Goal: Task Accomplishment & Management: Use online tool/utility

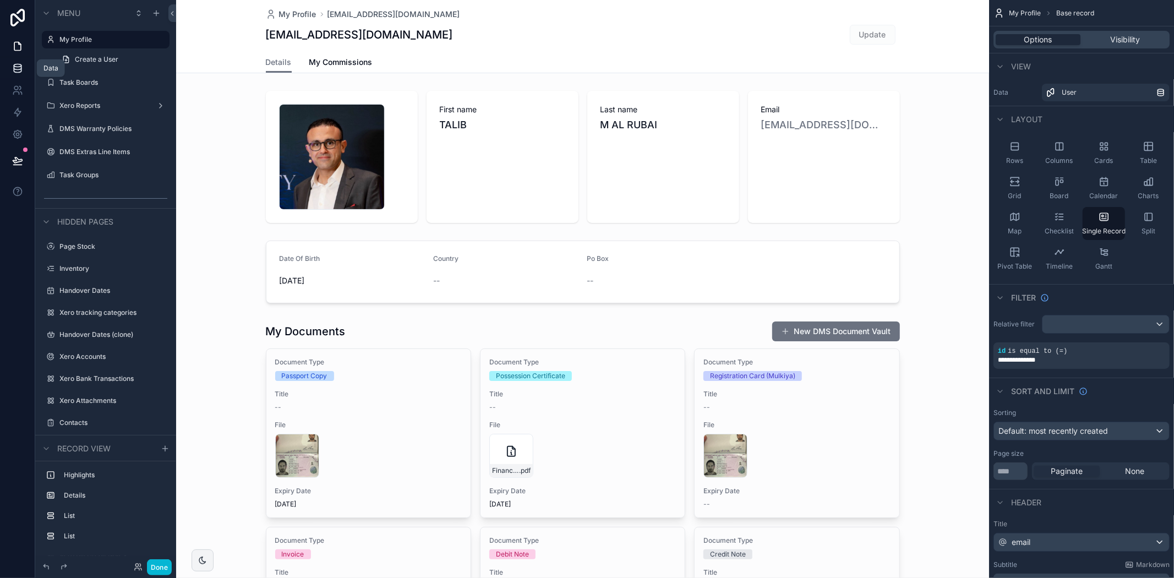
click at [14, 68] on icon at bounding box center [17, 70] width 7 height 4
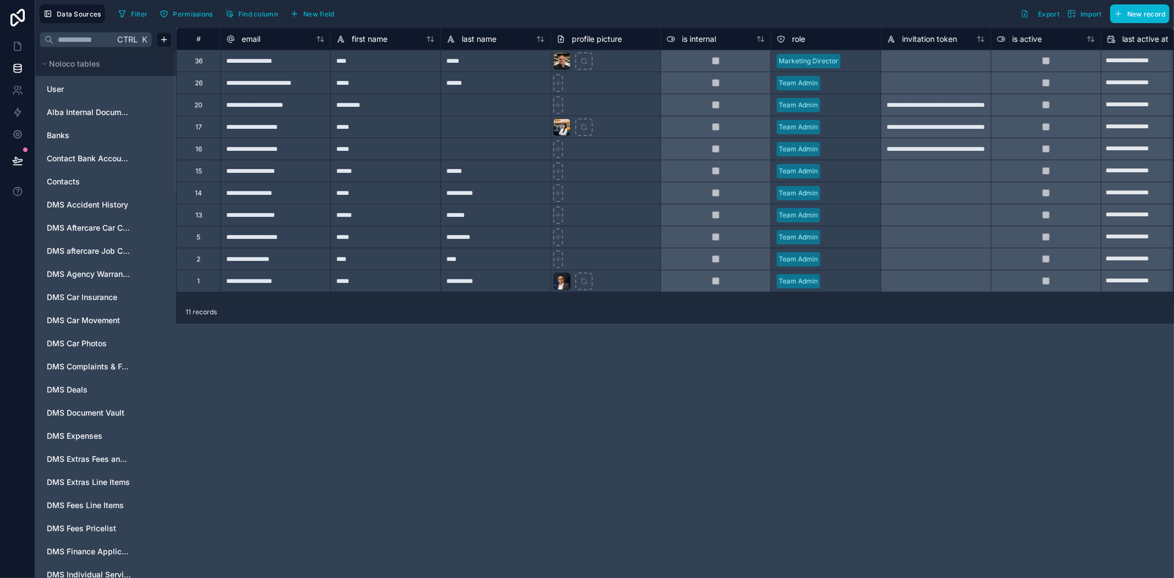
click at [114, 36] on div "Ctrl K" at bounding box center [132, 39] width 37 height 15
click at [94, 39] on input "text" at bounding box center [83, 40] width 61 height 20
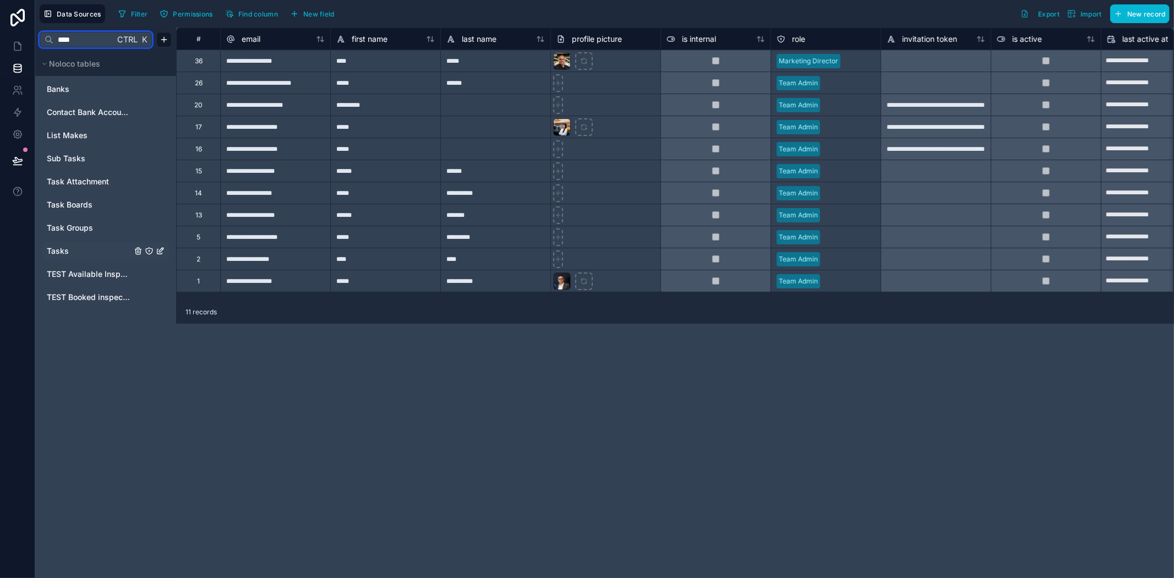
type input "****"
click at [78, 246] on link "Tasks" at bounding box center [89, 250] width 85 height 11
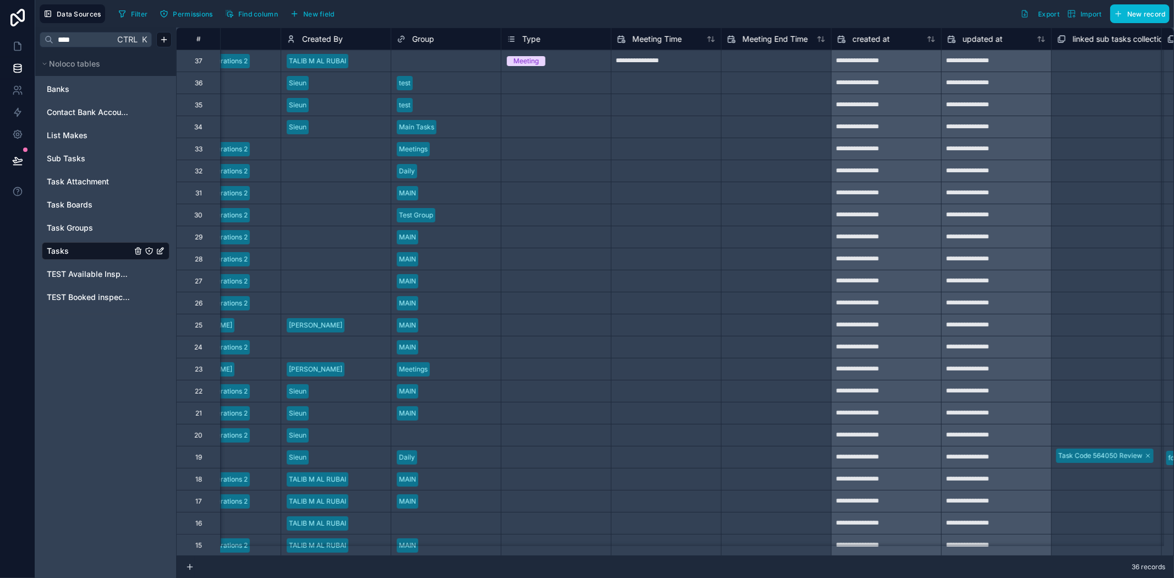
scroll to position [0, 716]
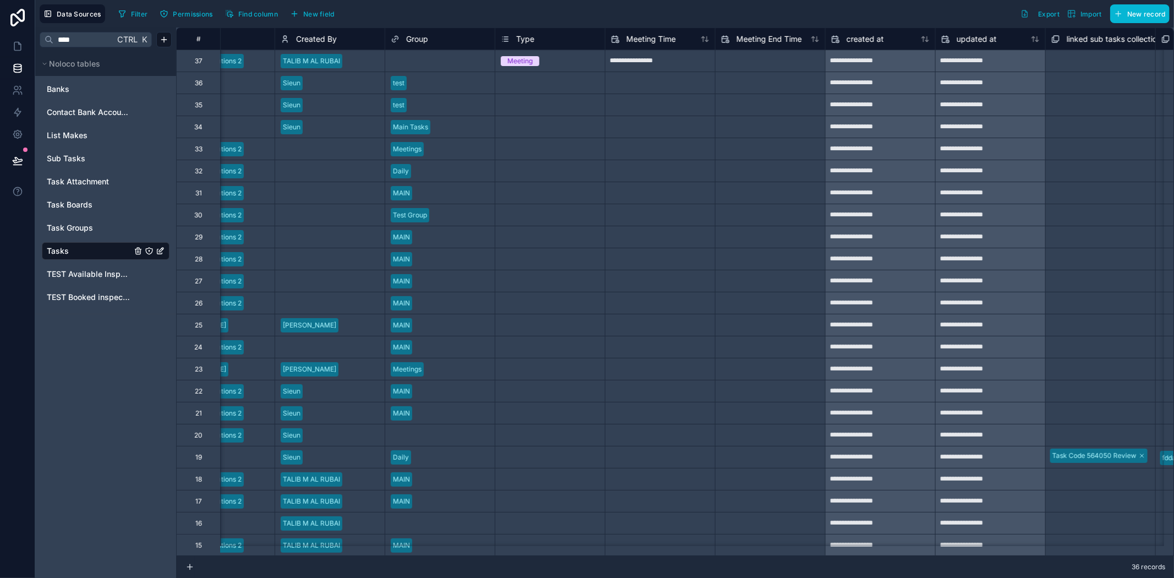
click at [637, 31] on div "Meeting Time" at bounding box center [660, 39] width 110 height 22
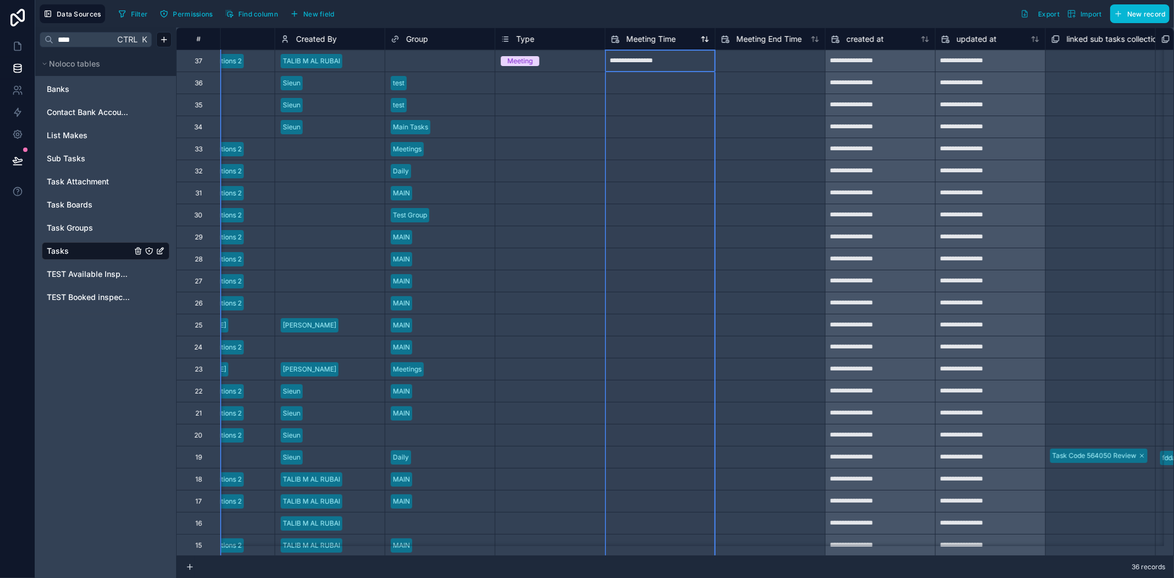
click at [639, 39] on span "Meeting Time" at bounding box center [651, 39] width 50 height 11
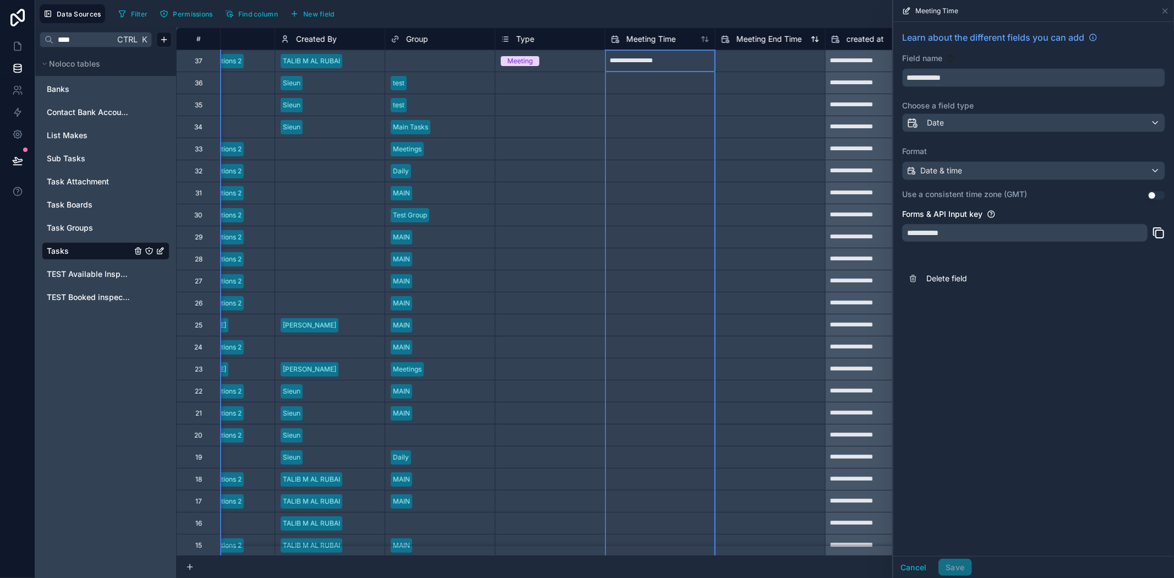
click at [754, 40] on span "Meeting End Time" at bounding box center [768, 39] width 65 height 11
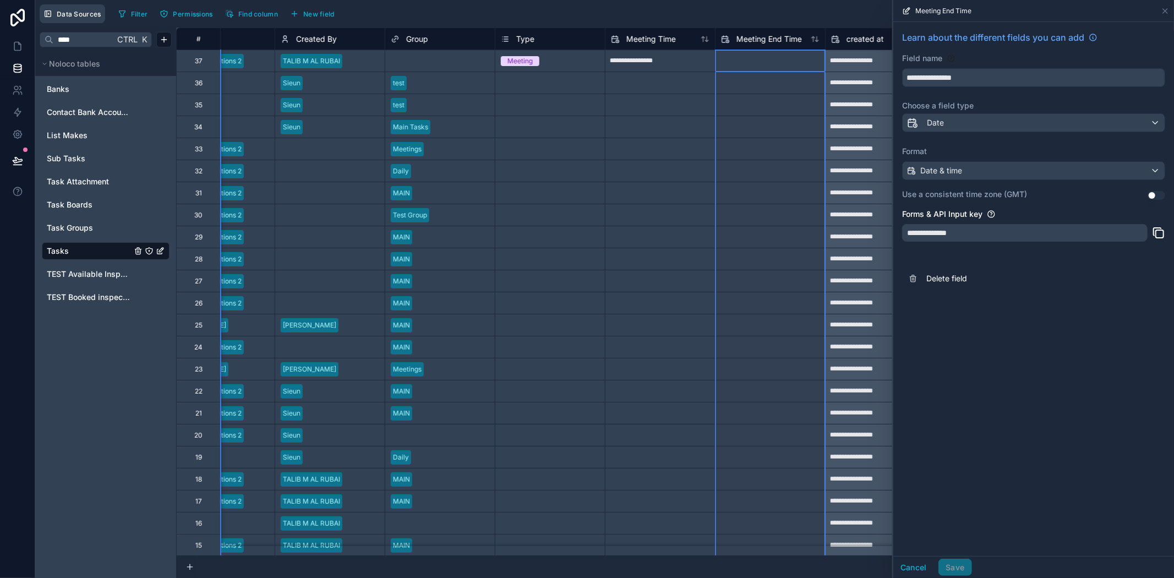
drag, startPoint x: 17, startPoint y: 7, endPoint x: 45, endPoint y: 15, distance: 29.8
click at [17, 7] on link at bounding box center [17, 17] width 35 height 35
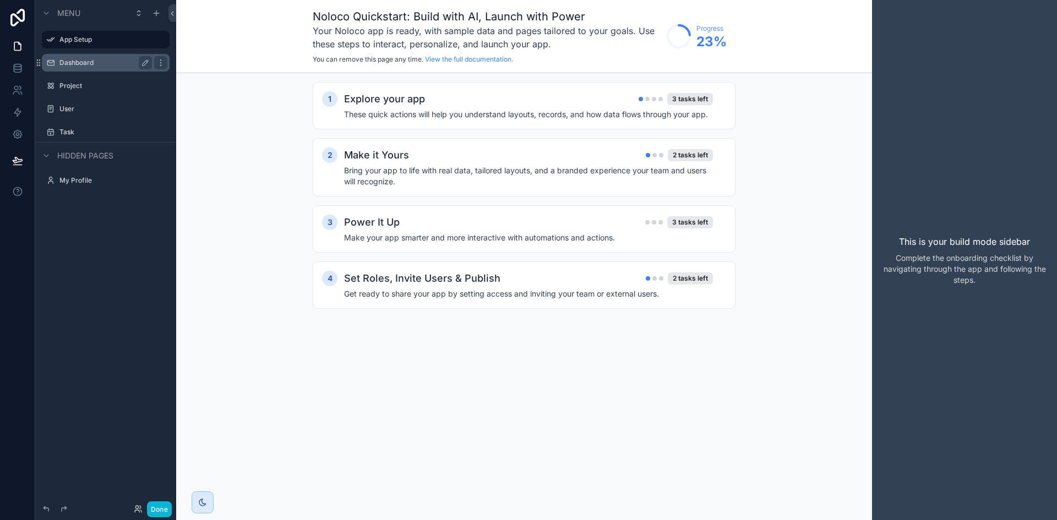
click at [101, 58] on label "Dashboard" at bounding box center [103, 62] width 88 height 9
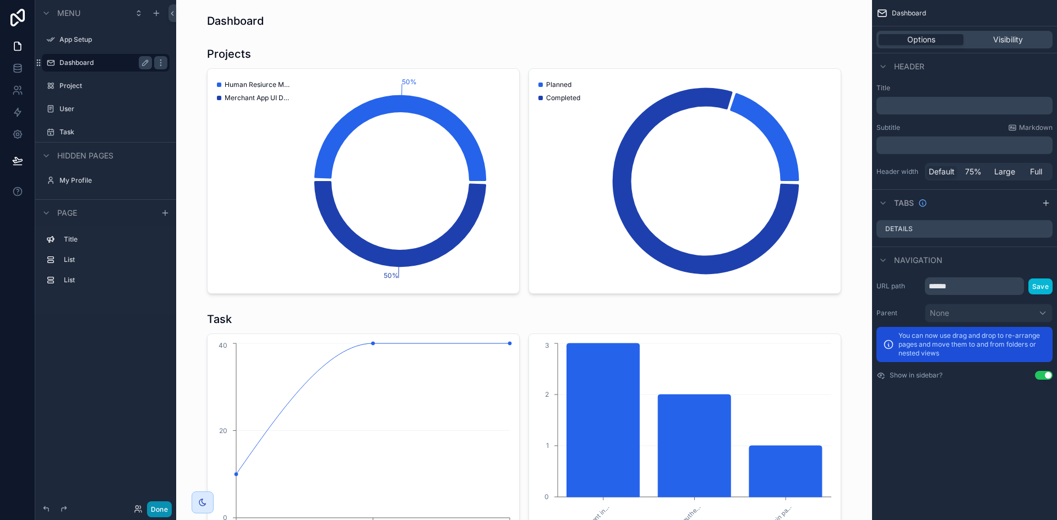
click at [163, 508] on button "Done" at bounding box center [159, 509] width 25 height 16
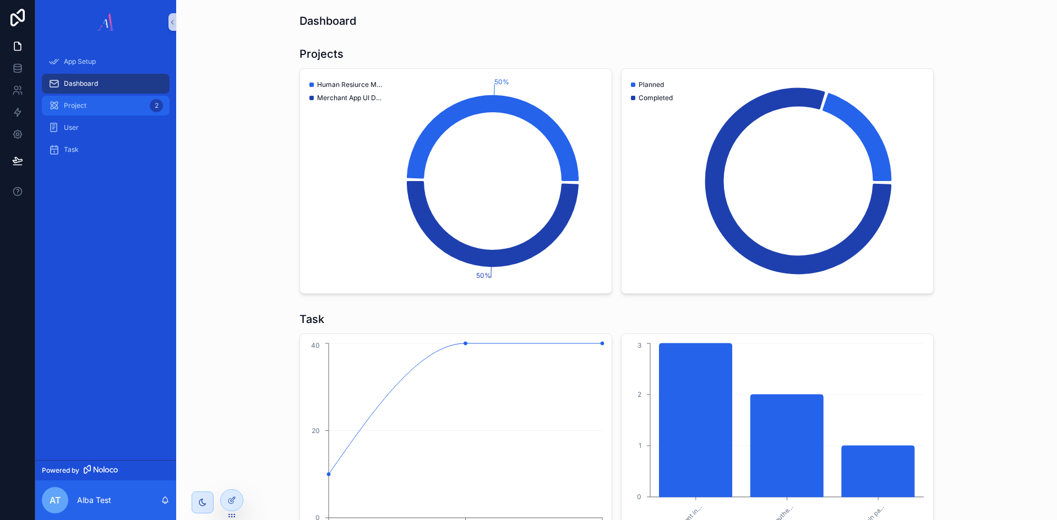
click at [88, 108] on div "Project 2" at bounding box center [105, 106] width 114 height 18
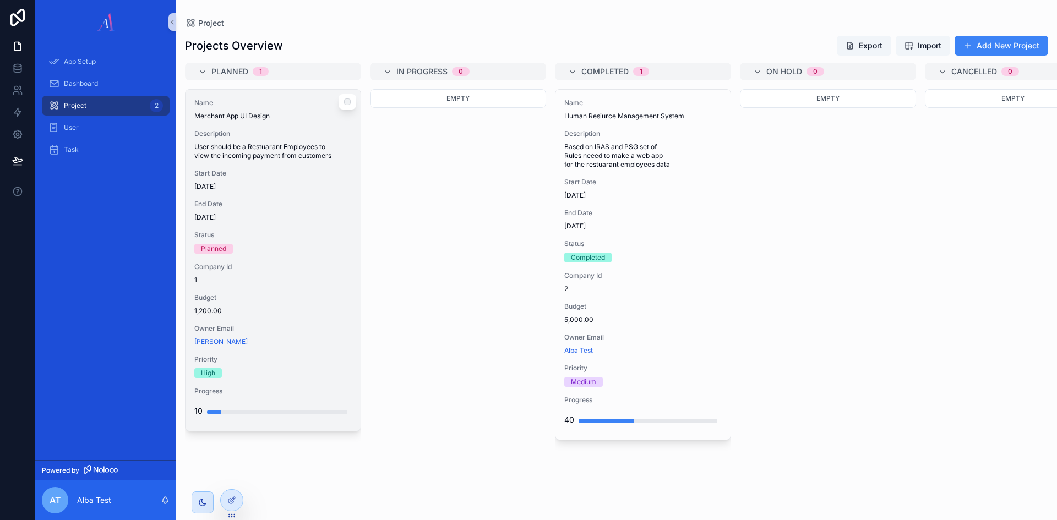
click at [297, 243] on div "Status Planned" at bounding box center [272, 242] width 157 height 23
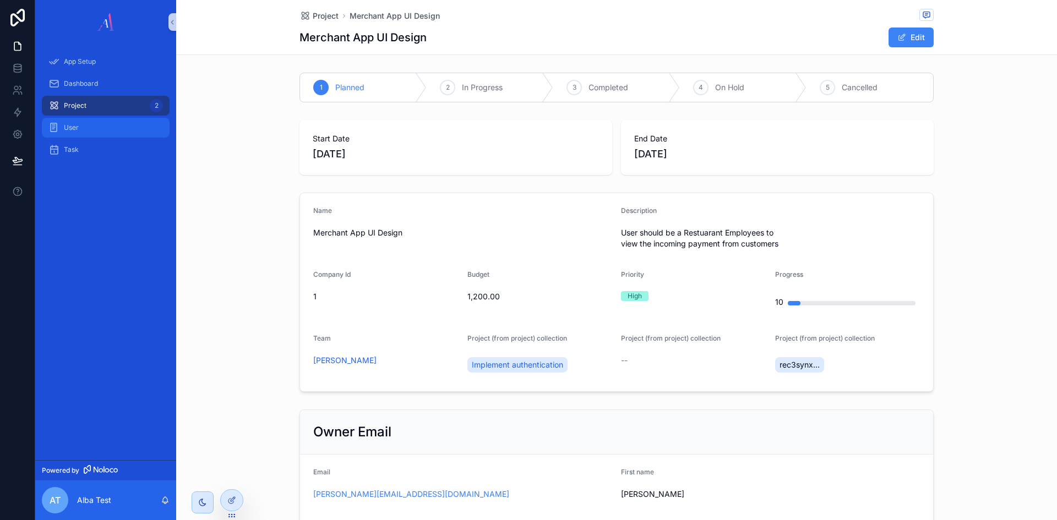
click at [86, 128] on div "User" at bounding box center [105, 128] width 114 height 18
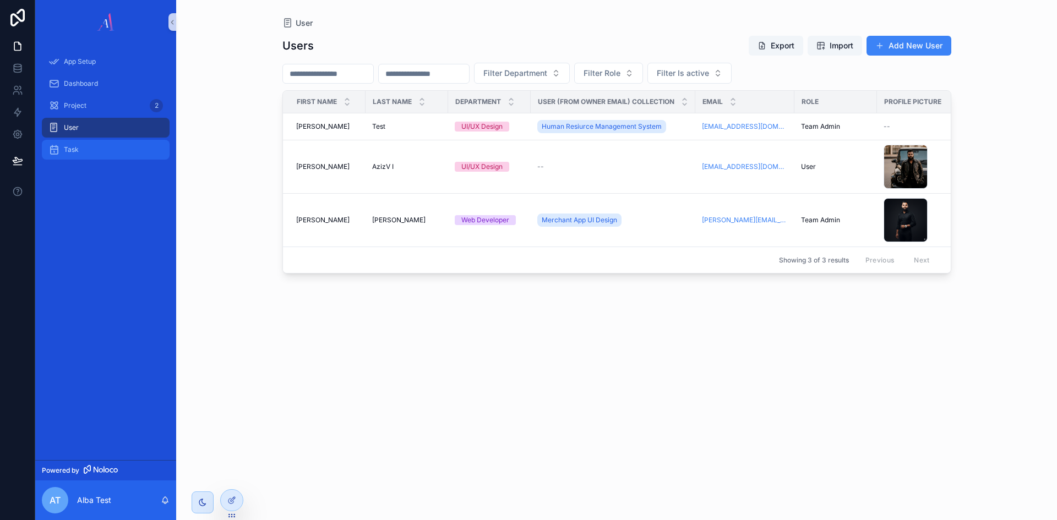
click at [89, 144] on div "Task" at bounding box center [105, 150] width 114 height 18
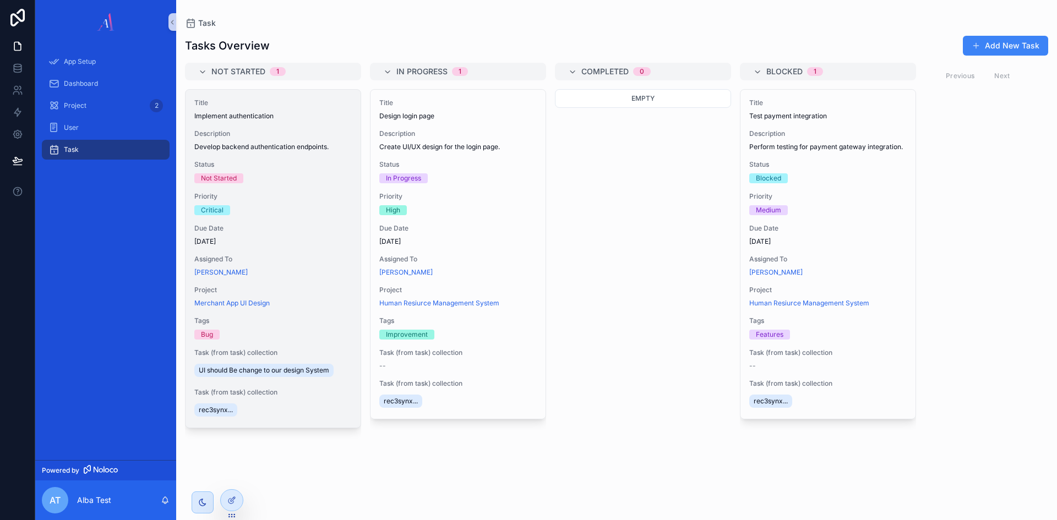
click at [318, 204] on div "Priority Critical" at bounding box center [272, 203] width 157 height 23
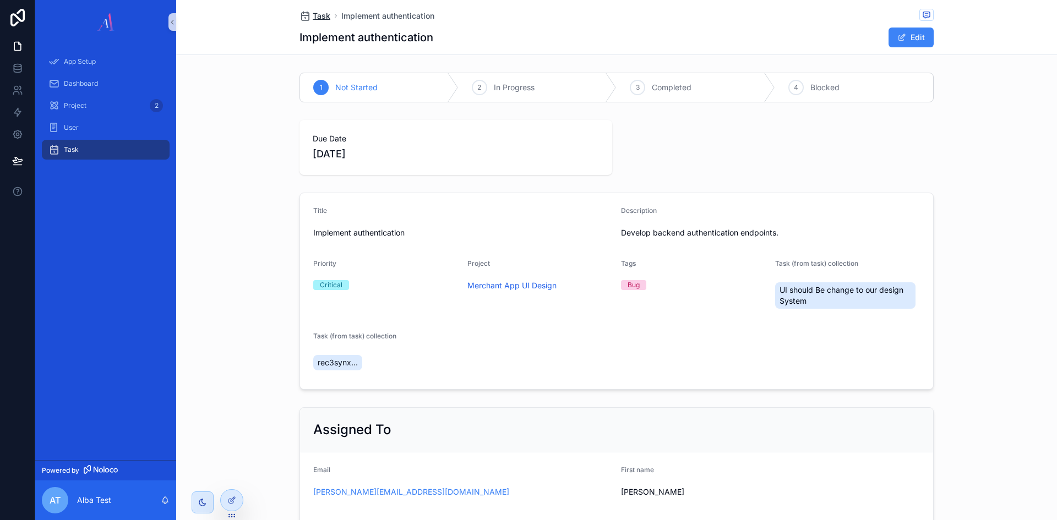
click at [313, 18] on span "Task" at bounding box center [322, 15] width 18 height 11
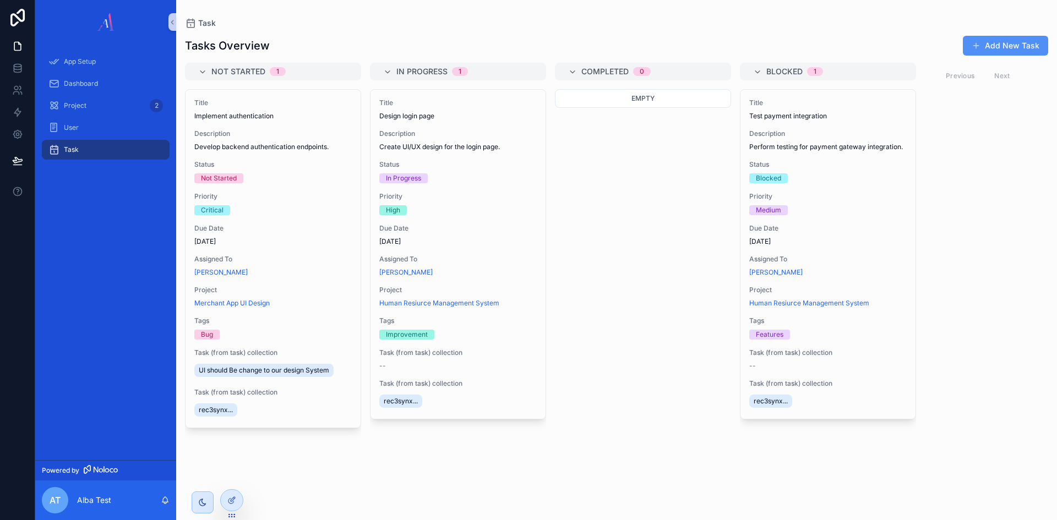
click at [983, 45] on button "Add New Task" at bounding box center [1004, 46] width 85 height 20
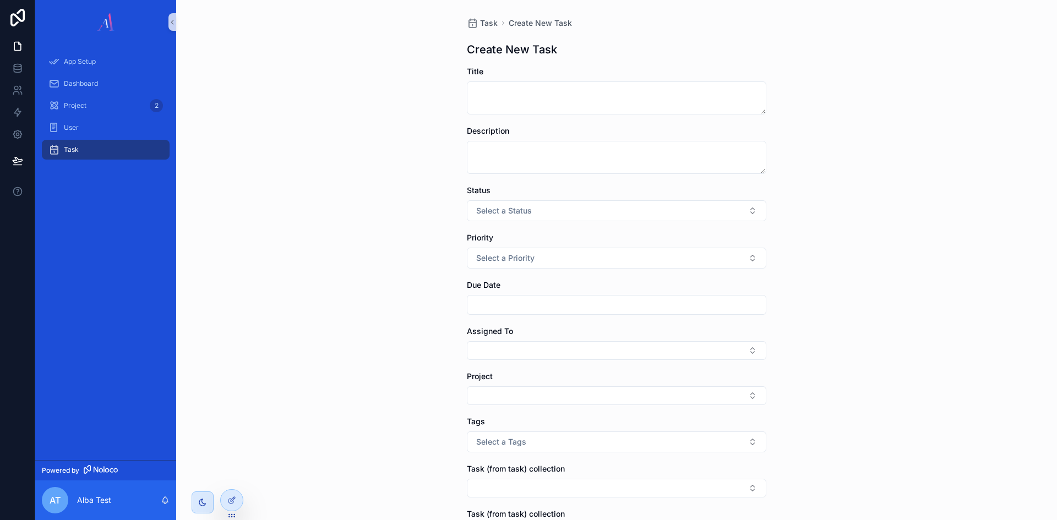
click at [524, 308] on input "scrollable content" at bounding box center [616, 304] width 298 height 15
click at [594, 395] on button "3" at bounding box center [593, 396] width 20 height 20
type input "**********"
click at [437, 313] on div "**********" at bounding box center [616, 260] width 880 height 520
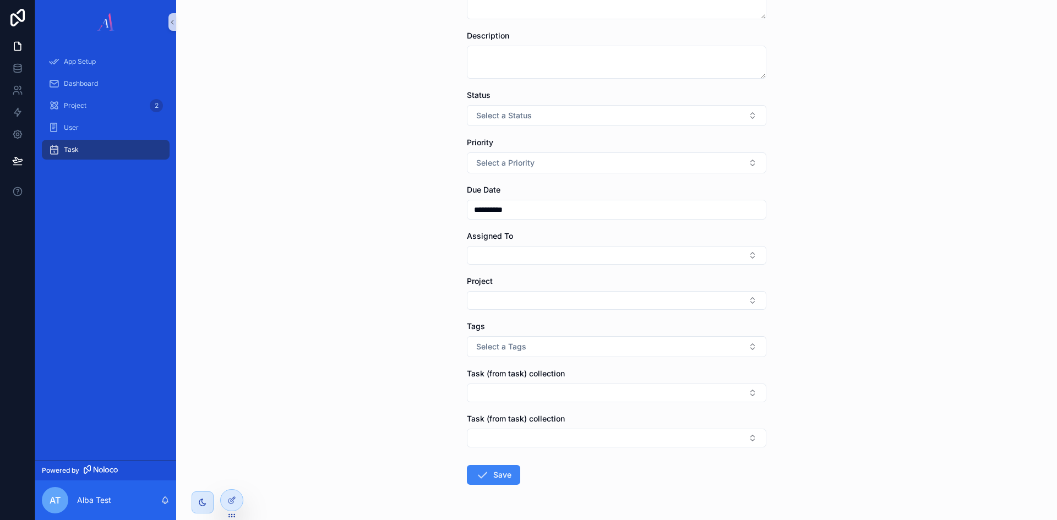
scroll to position [110, 0]
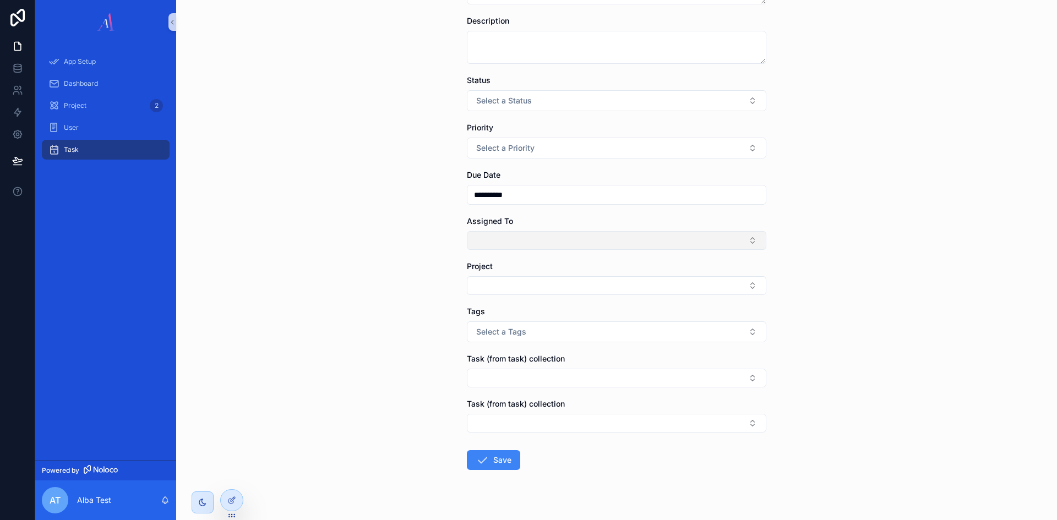
click at [496, 242] on button "Select Button" at bounding box center [616, 240] width 299 height 19
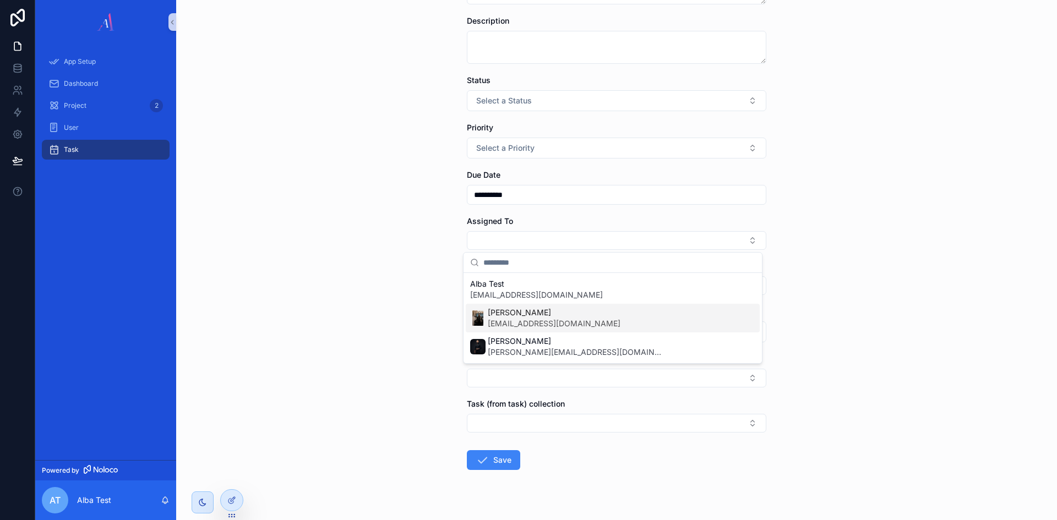
click at [519, 310] on span "Abdul AzizV I" at bounding box center [554, 312] width 133 height 11
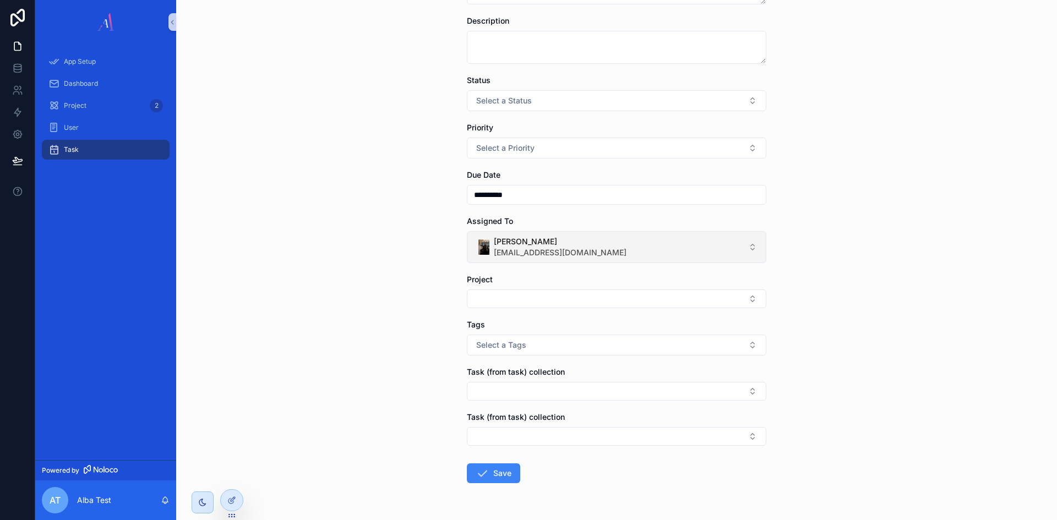
click at [541, 238] on span "Abdul AzizV I" at bounding box center [560, 241] width 133 height 11
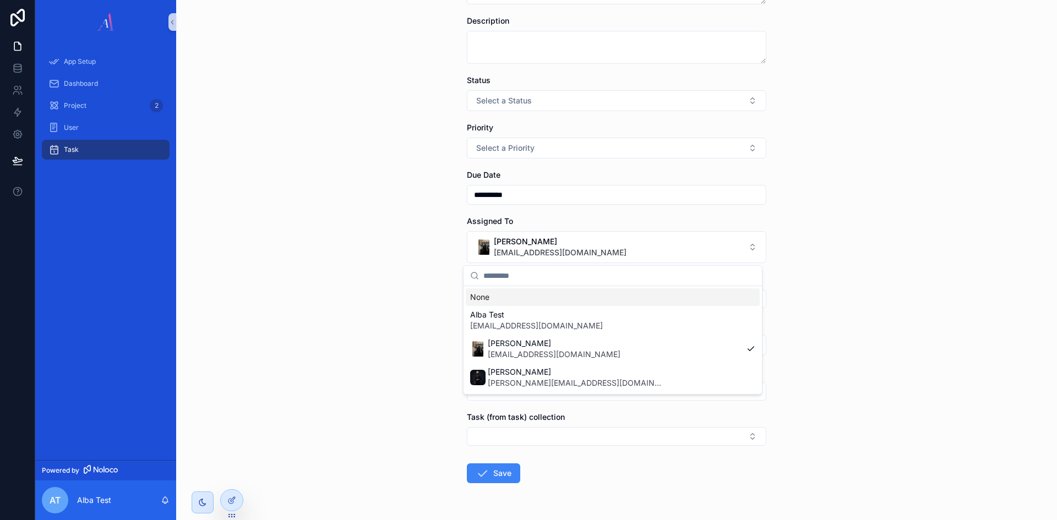
click at [501, 294] on div "None" at bounding box center [613, 297] width 294 height 18
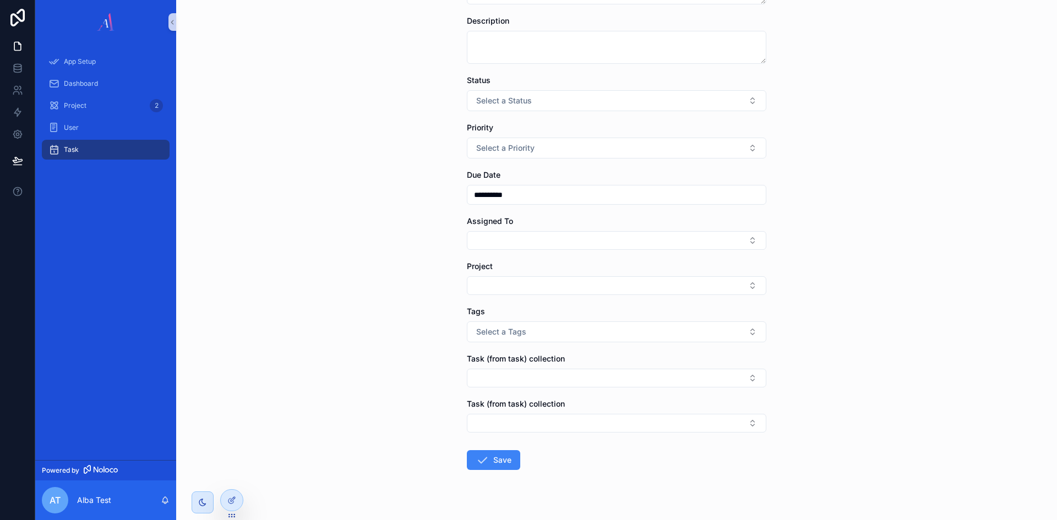
click at [397, 266] on div "**********" at bounding box center [616, 150] width 880 height 520
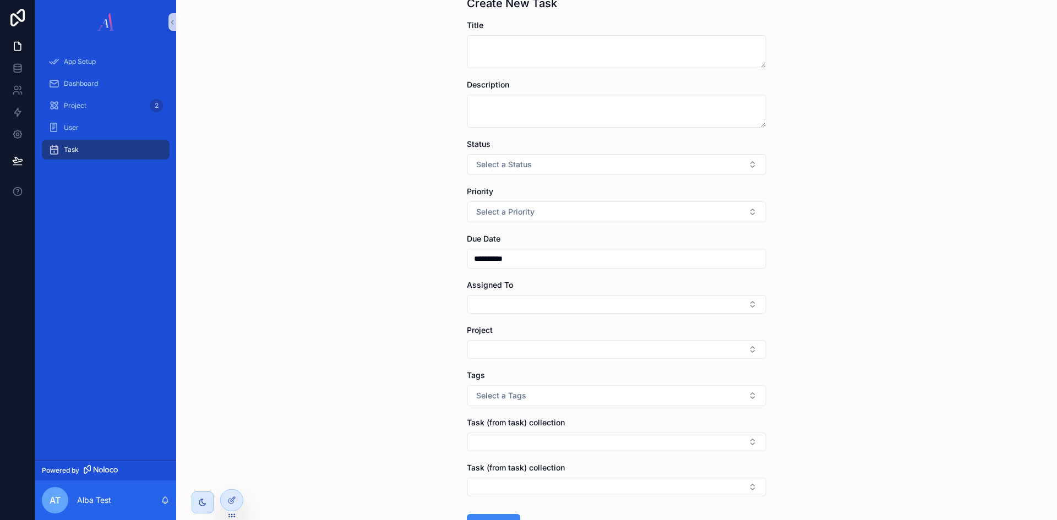
scroll to position [0, 0]
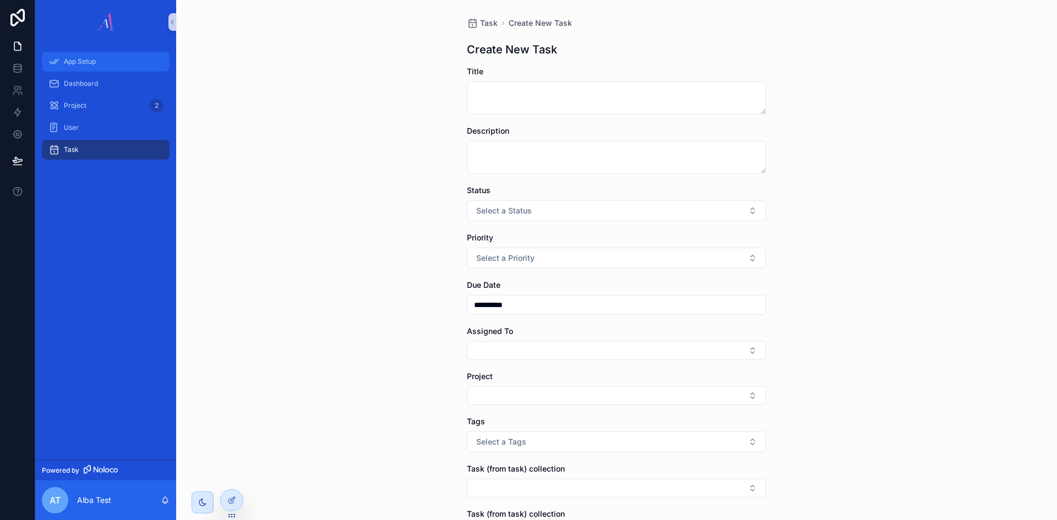
click at [107, 68] on div "App Setup" at bounding box center [105, 62] width 114 height 18
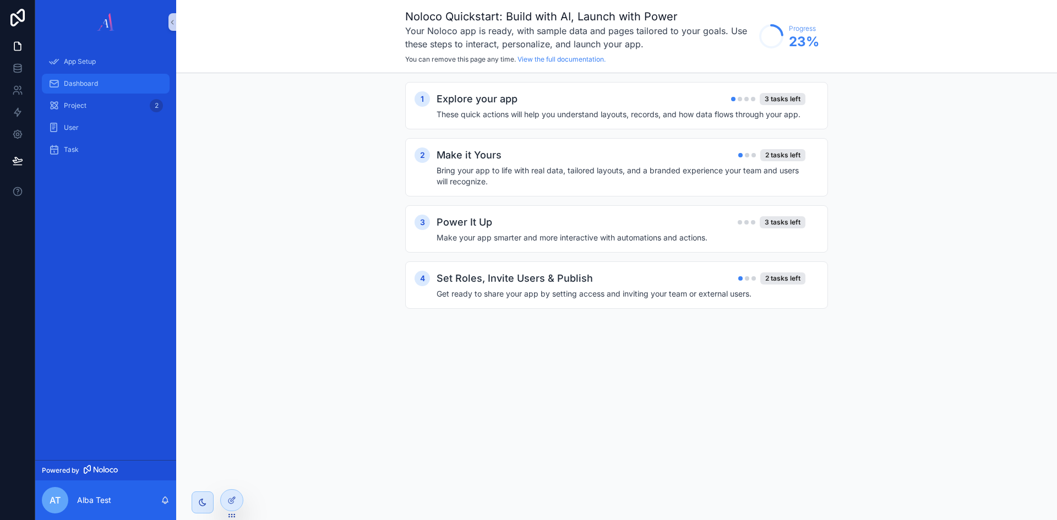
click at [120, 85] on div "Dashboard" at bounding box center [105, 84] width 114 height 18
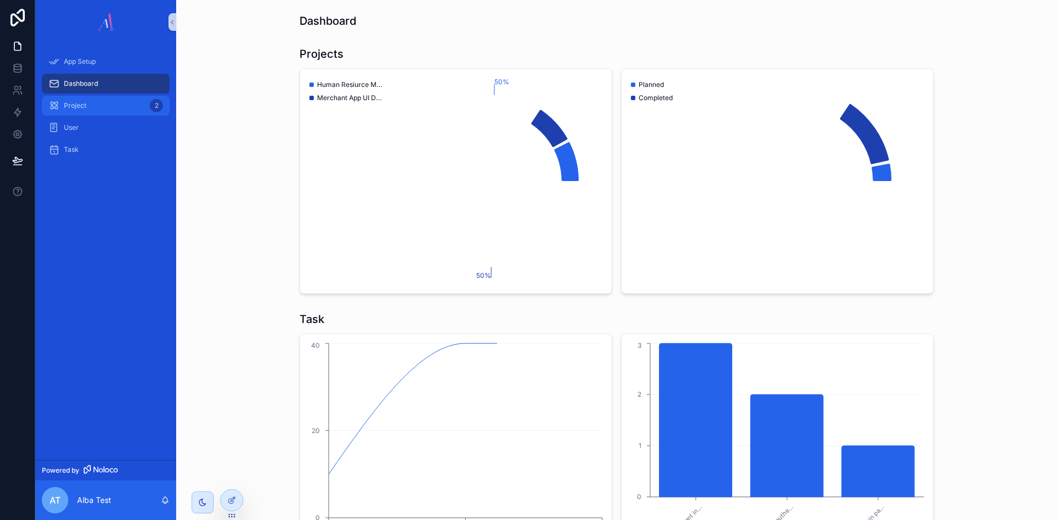
click at [122, 112] on div "Project 2" at bounding box center [105, 106] width 114 height 18
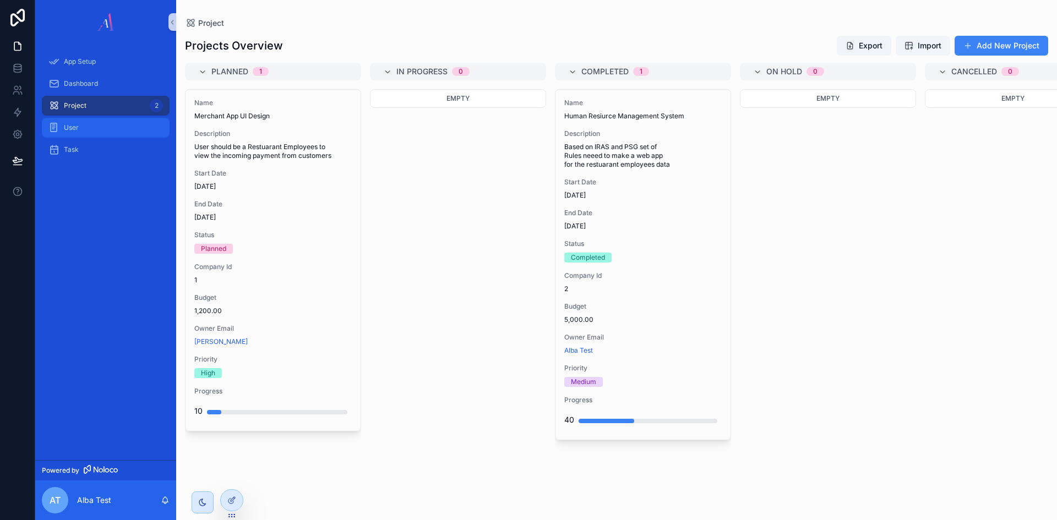
click at [124, 125] on div "User" at bounding box center [105, 128] width 114 height 18
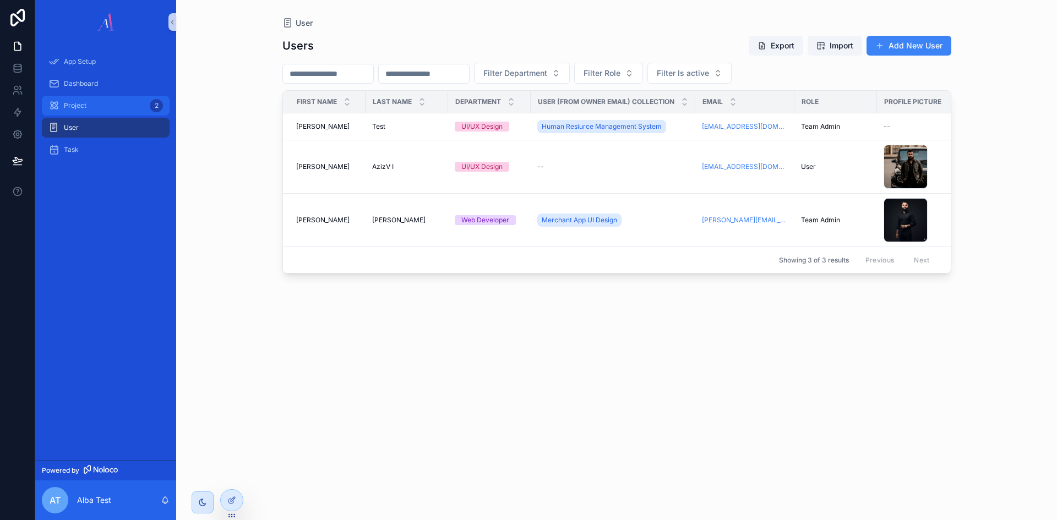
click at [108, 106] on div "Project 2" at bounding box center [105, 106] width 114 height 18
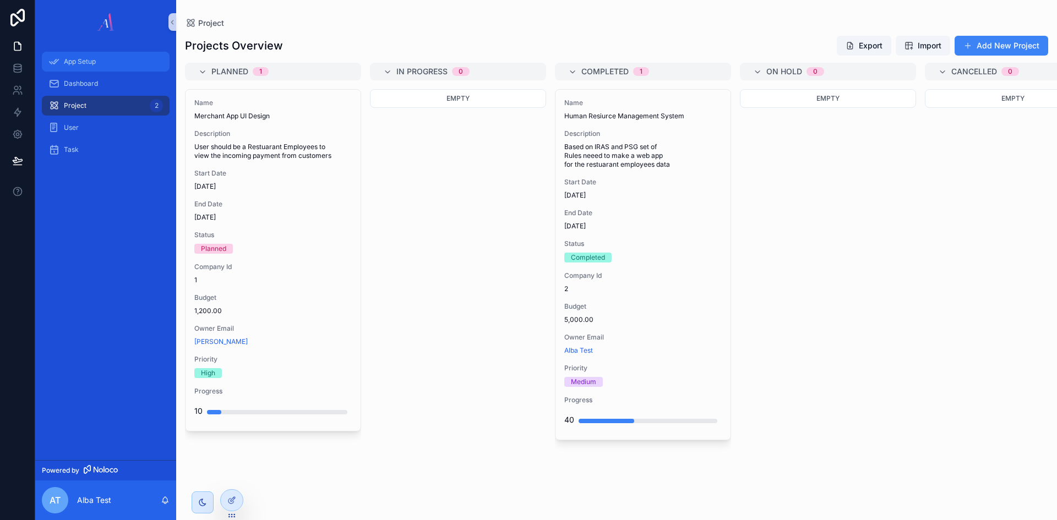
click at [96, 57] on div "App Setup" at bounding box center [105, 62] width 114 height 18
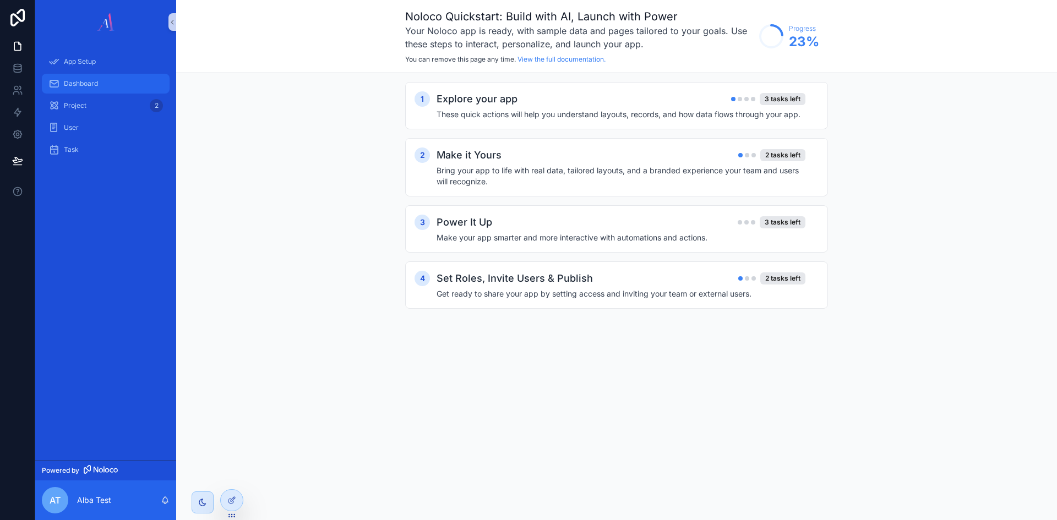
click at [100, 79] on div "Dashboard" at bounding box center [105, 84] width 114 height 18
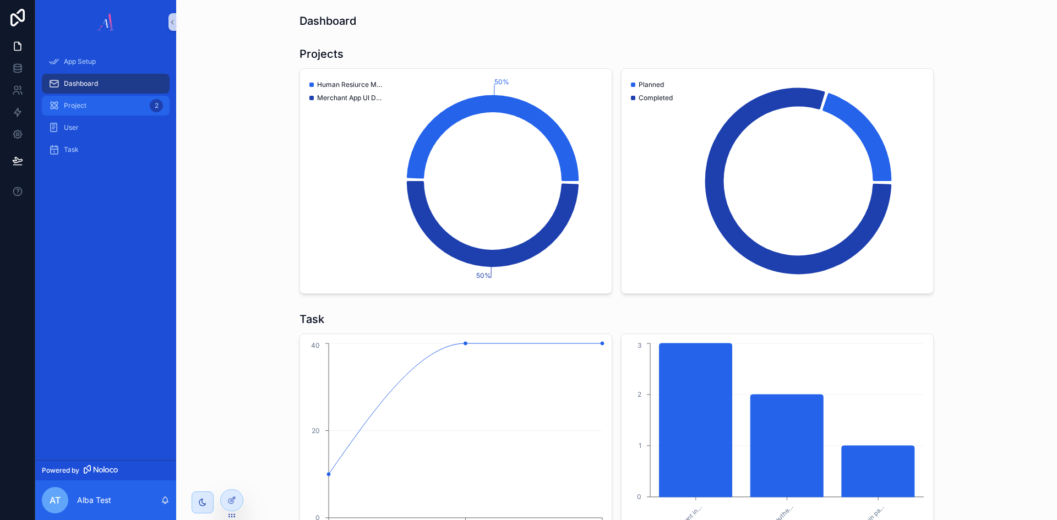
click at [74, 107] on span "Project" at bounding box center [75, 105] width 23 height 9
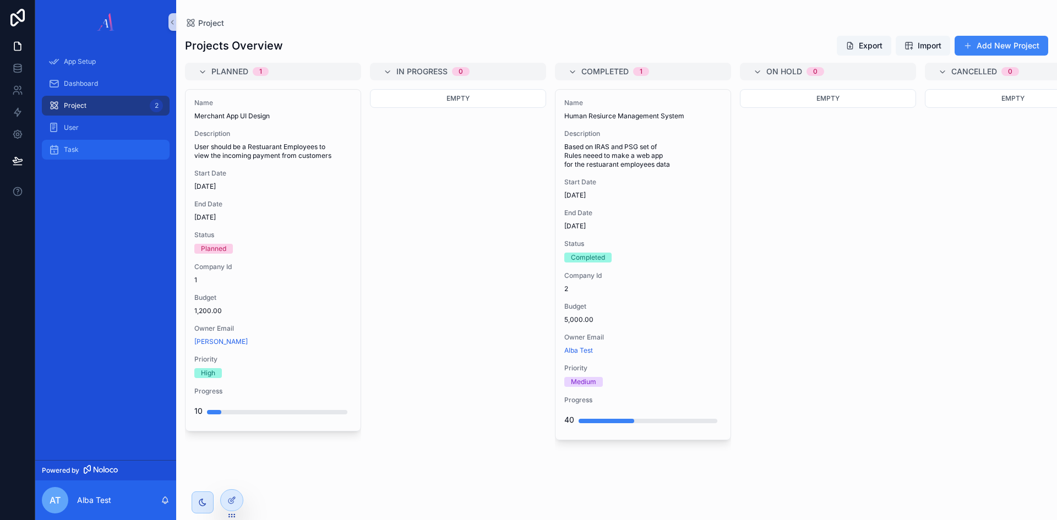
click at [113, 149] on div "Task" at bounding box center [105, 150] width 114 height 18
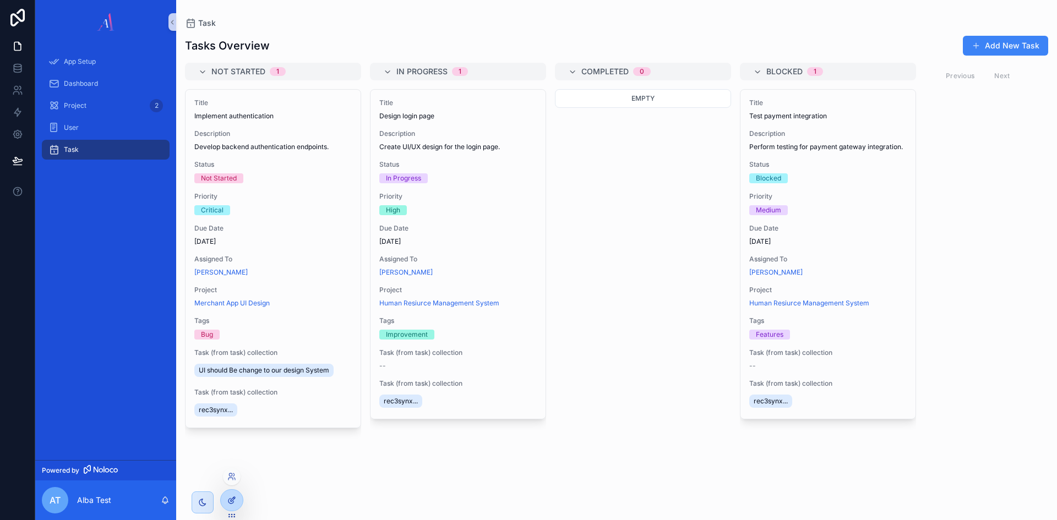
click at [233, 510] on div at bounding box center [232, 500] width 22 height 21
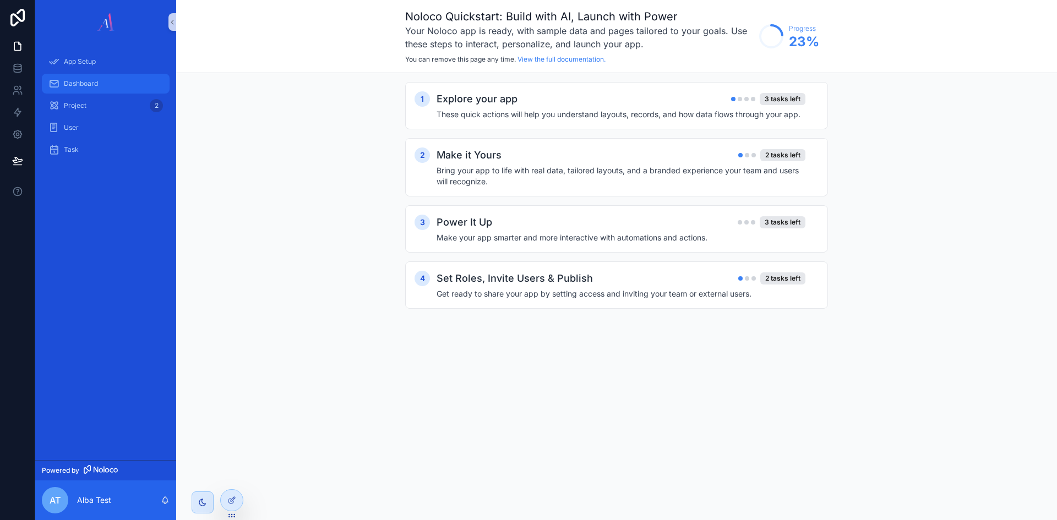
click at [77, 91] on div "Dashboard" at bounding box center [105, 84] width 114 height 18
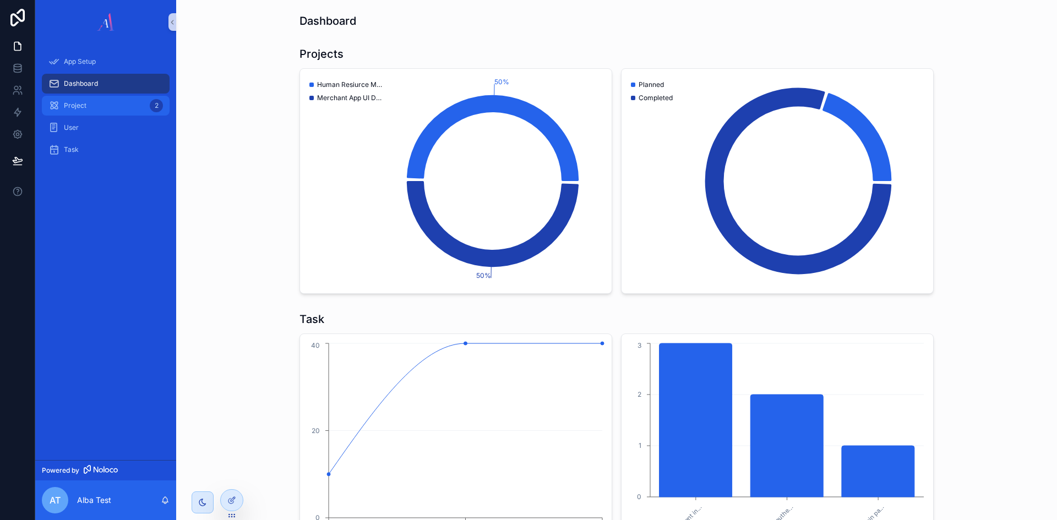
click at [93, 99] on div "Project 2" at bounding box center [105, 106] width 114 height 18
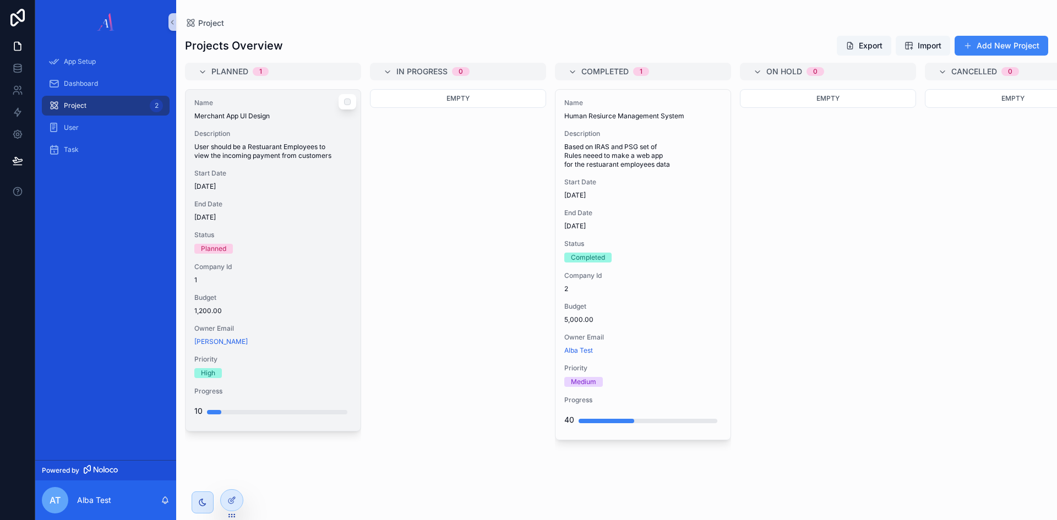
click at [305, 221] on span "[DATE]" at bounding box center [272, 217] width 157 height 9
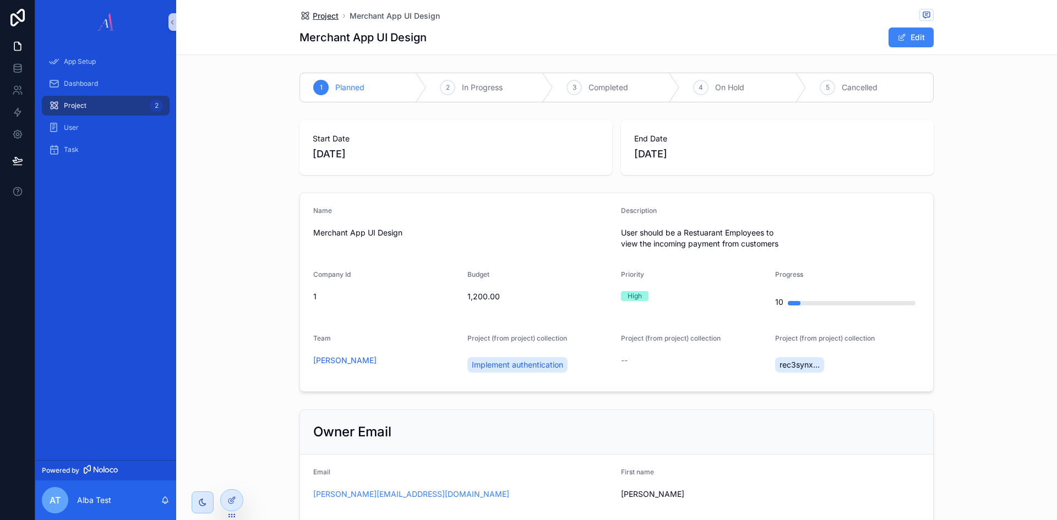
click at [325, 17] on span "Project" at bounding box center [326, 15] width 26 height 11
